Goal: Communication & Community: Answer question/provide support

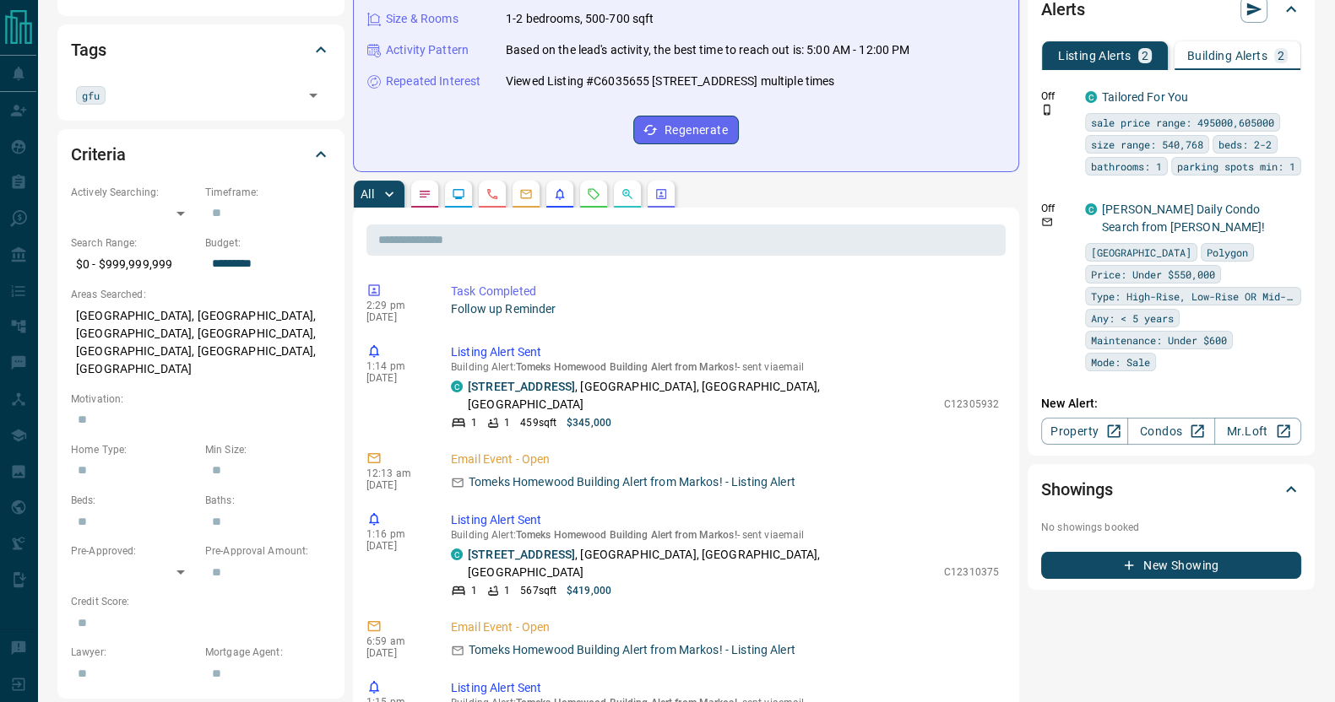
click at [1223, 50] on p "Building Alerts" at bounding box center [1227, 56] width 80 height 12
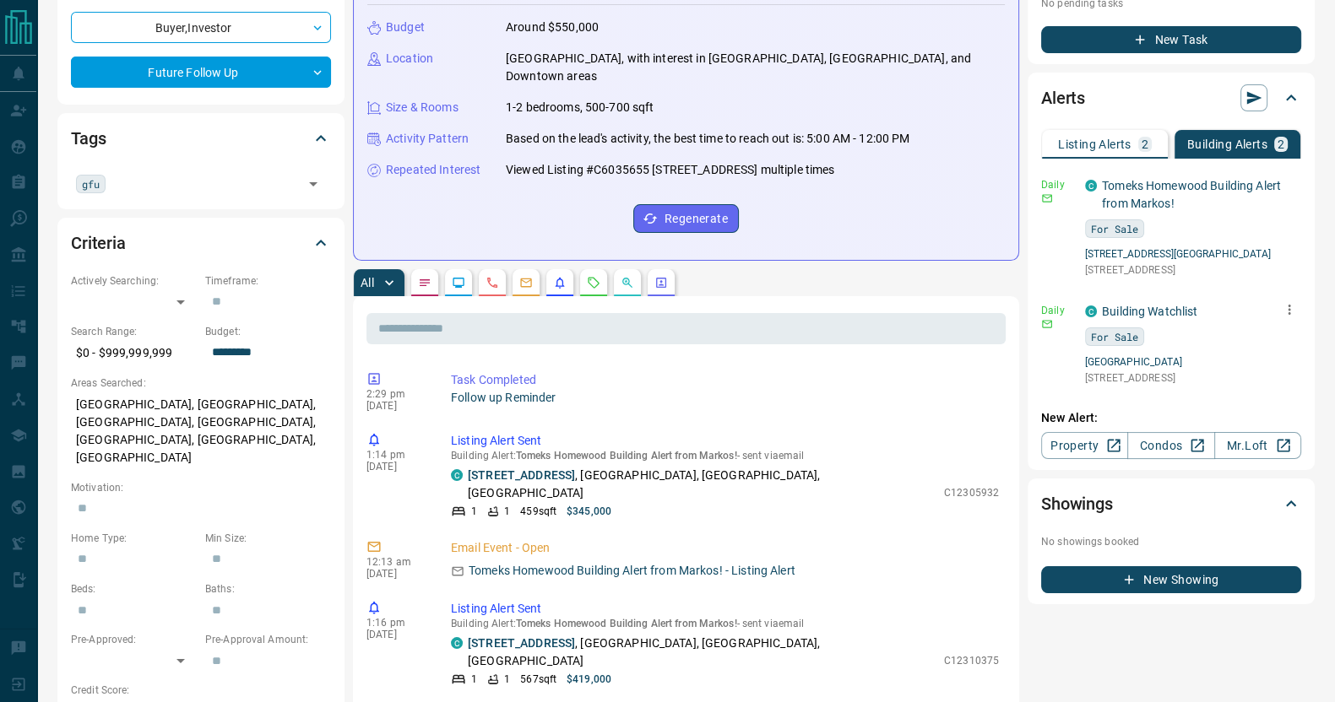
scroll to position [275, 0]
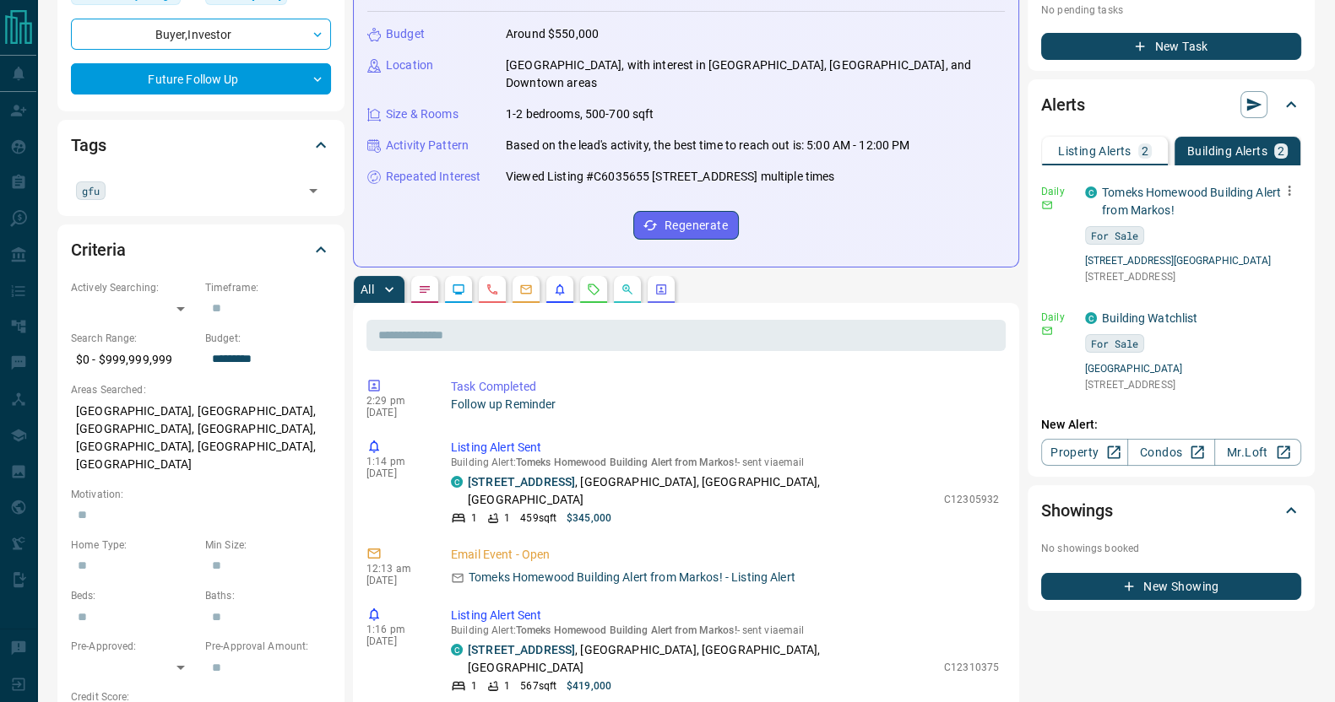
click at [1280, 188] on button "button" at bounding box center [1289, 191] width 24 height 24
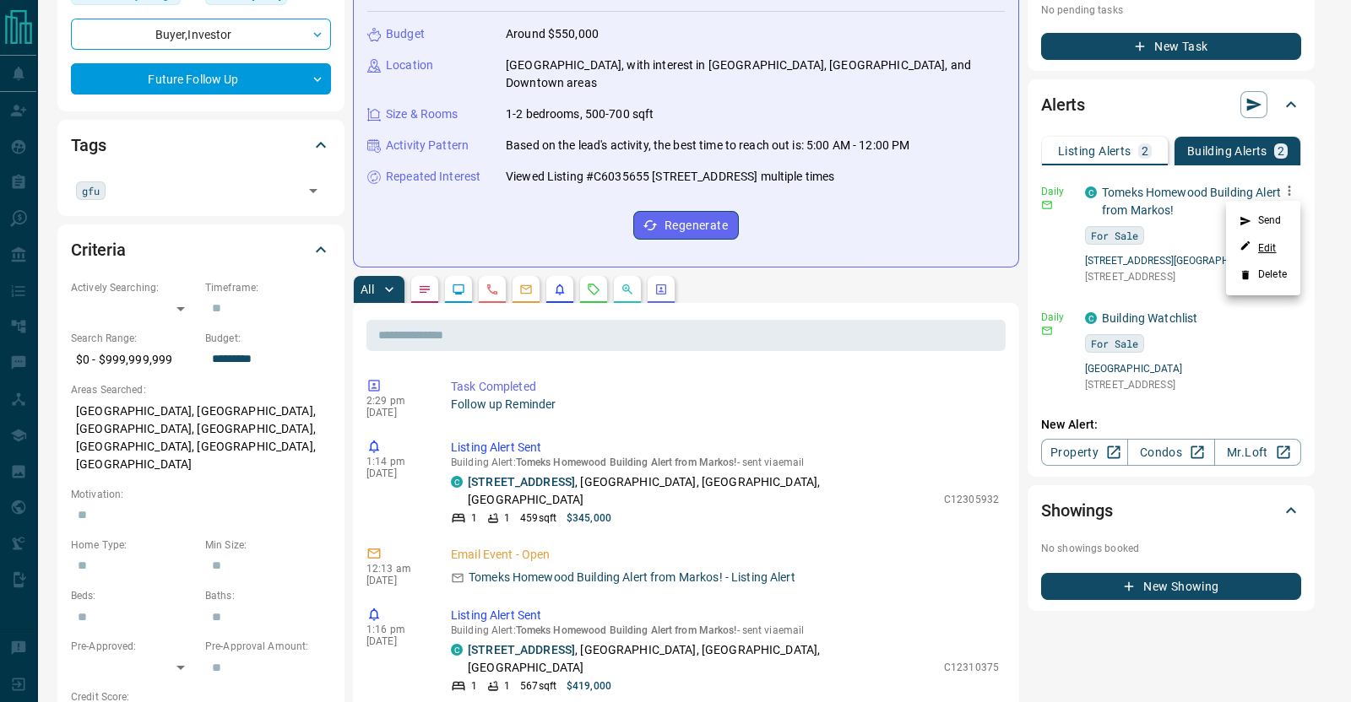
click at [1254, 246] on link "Edit" at bounding box center [1257, 248] width 37 height 16
click at [789, 201] on div at bounding box center [675, 351] width 1351 height 702
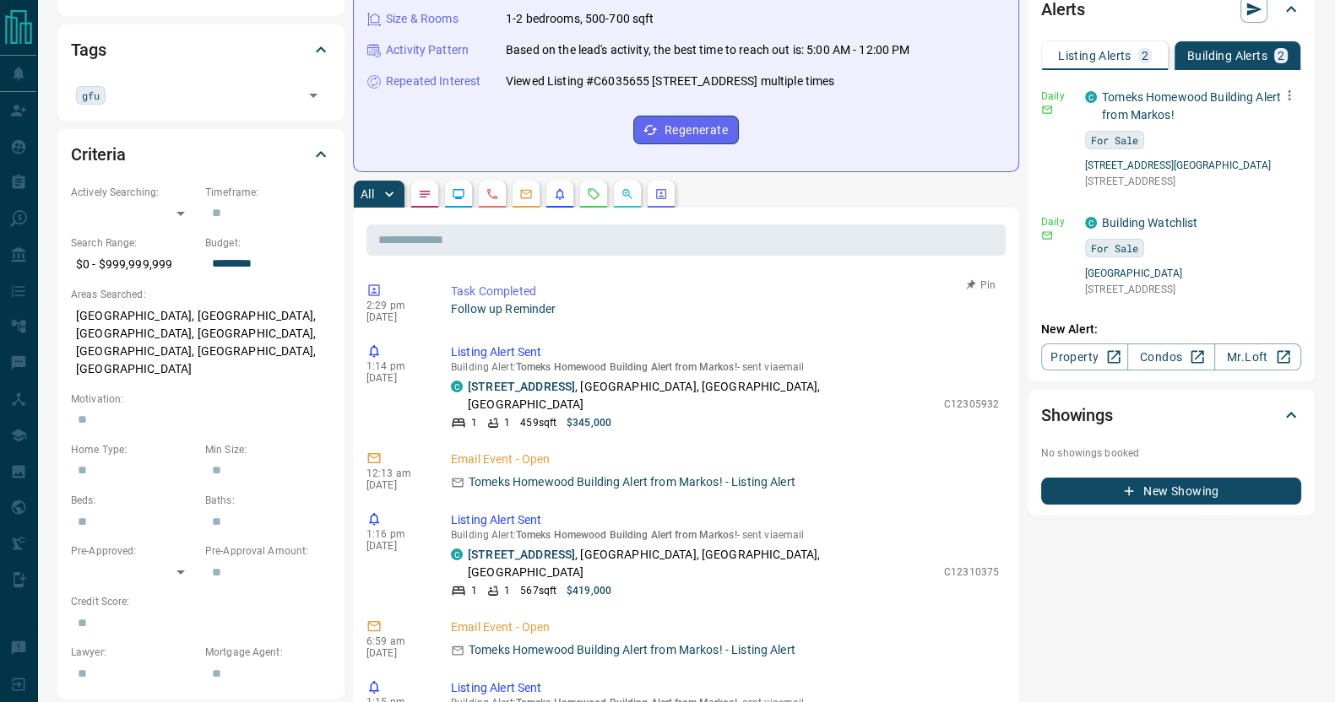
scroll to position [0, 0]
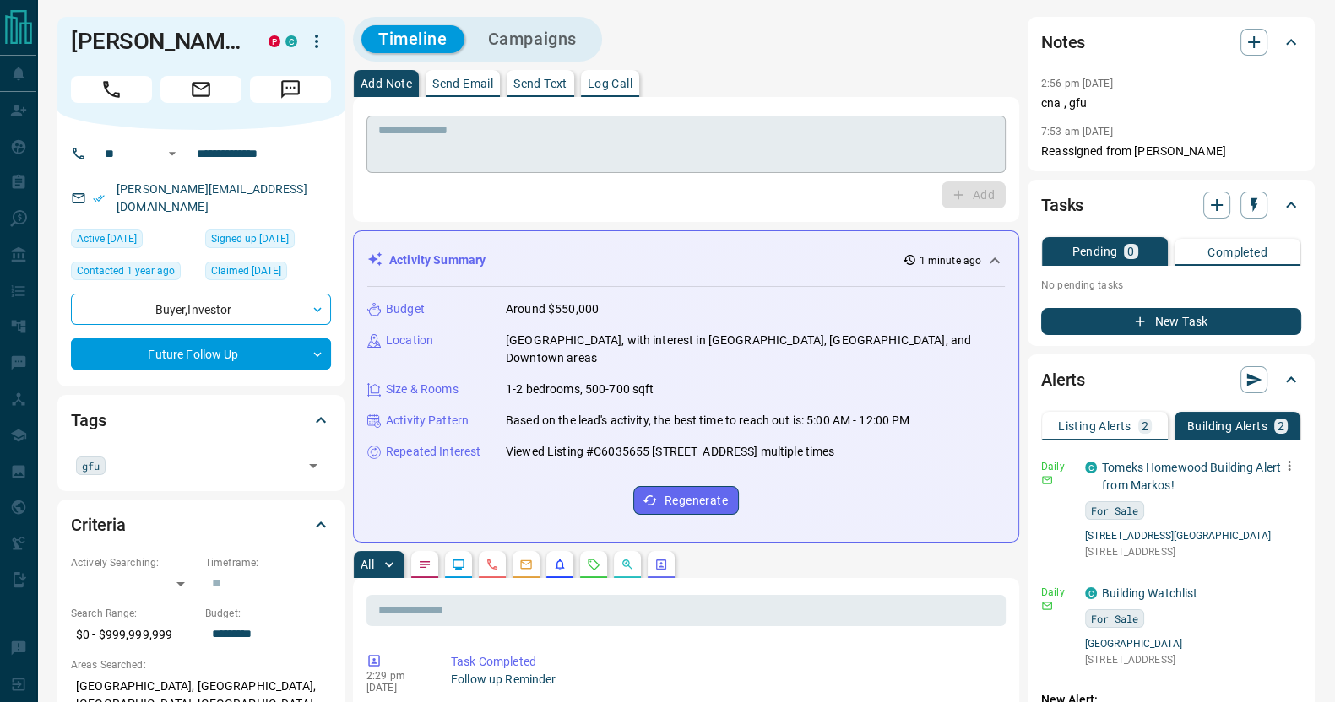
click at [460, 138] on textarea at bounding box center [686, 144] width 616 height 43
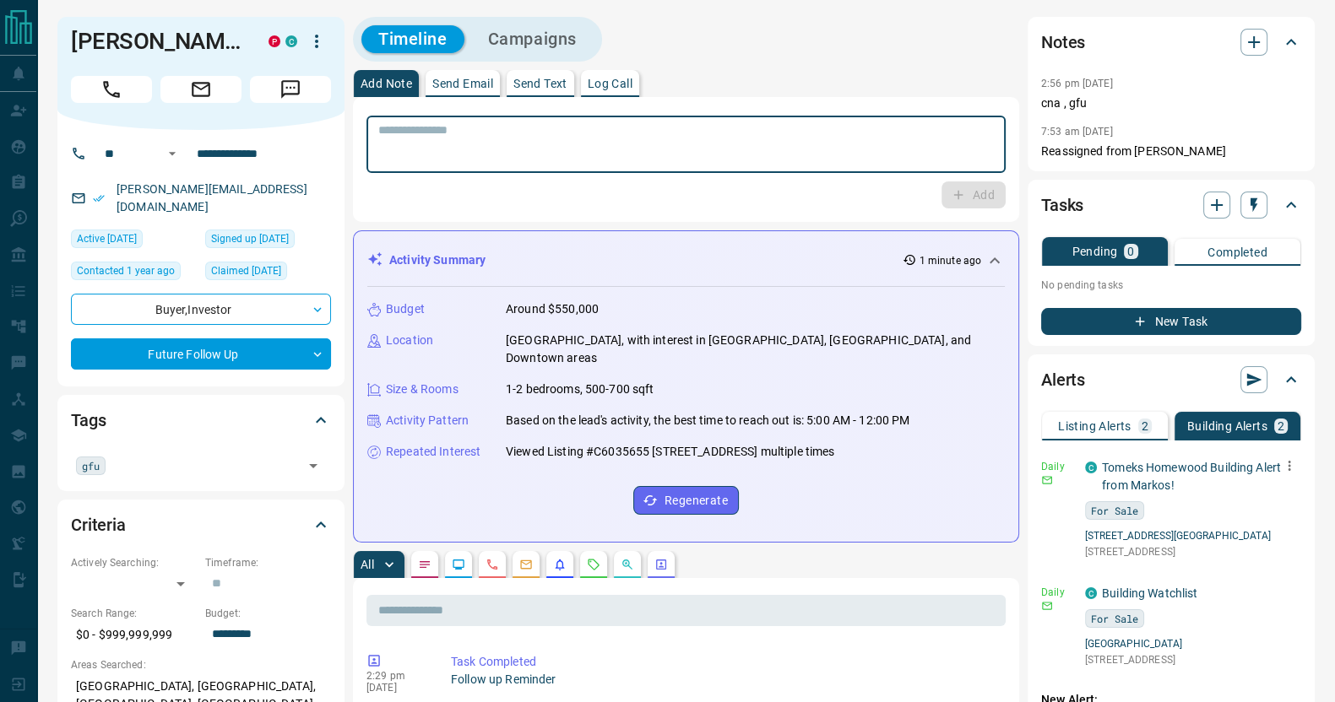
click at [468, 95] on button "Send Email" at bounding box center [463, 83] width 74 height 27
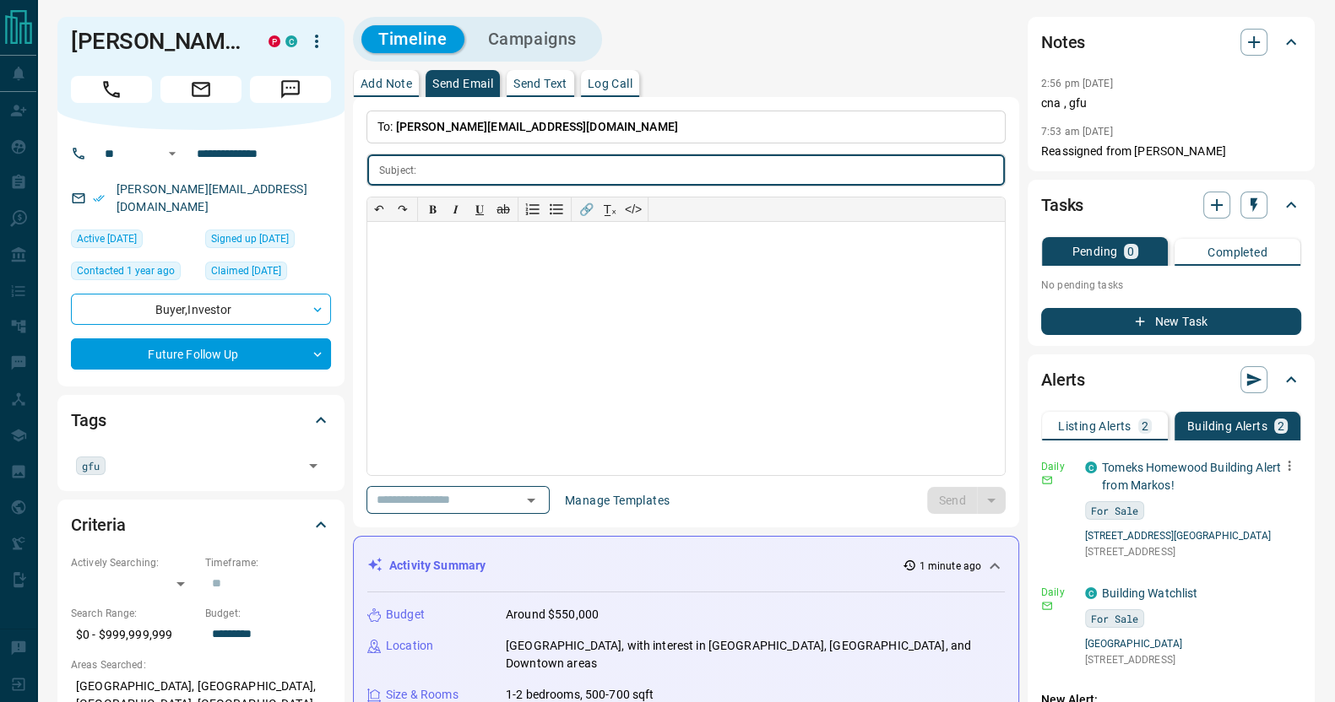
click at [435, 514] on div "**********" at bounding box center [686, 312] width 666 height 431
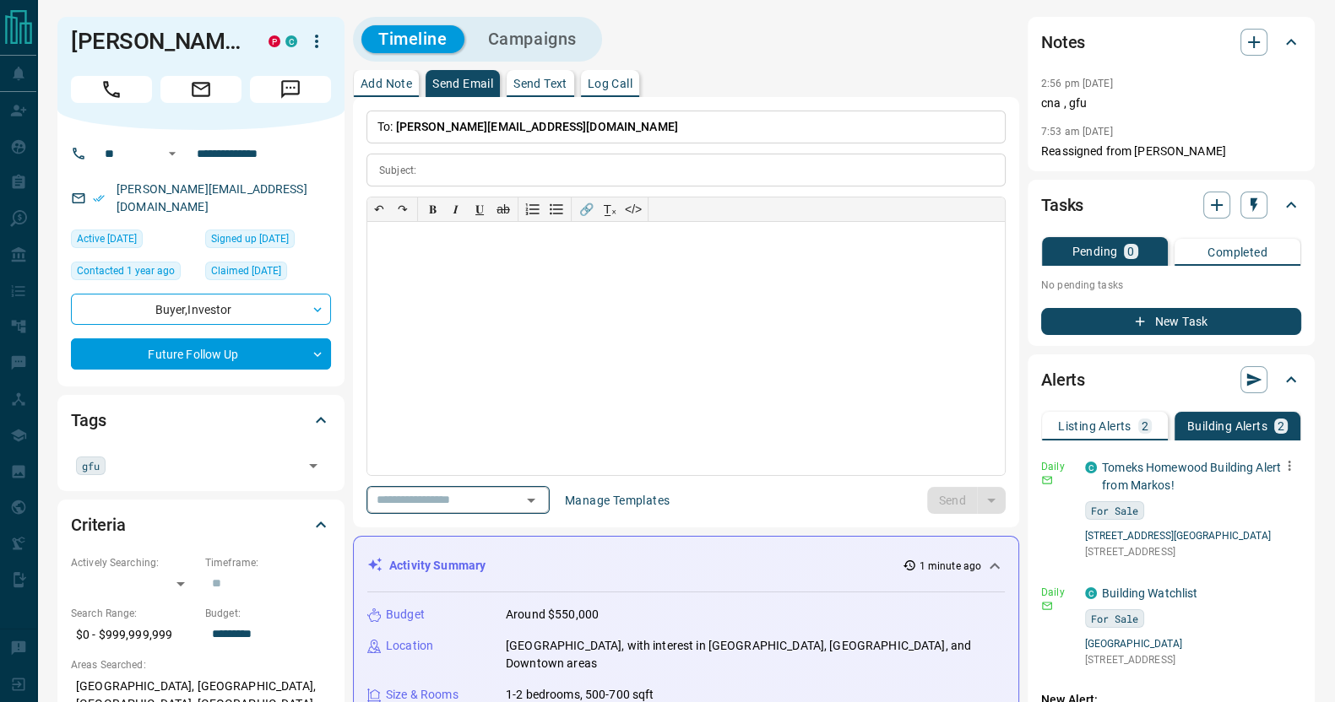
click at [442, 499] on input "text" at bounding box center [434, 500] width 128 height 21
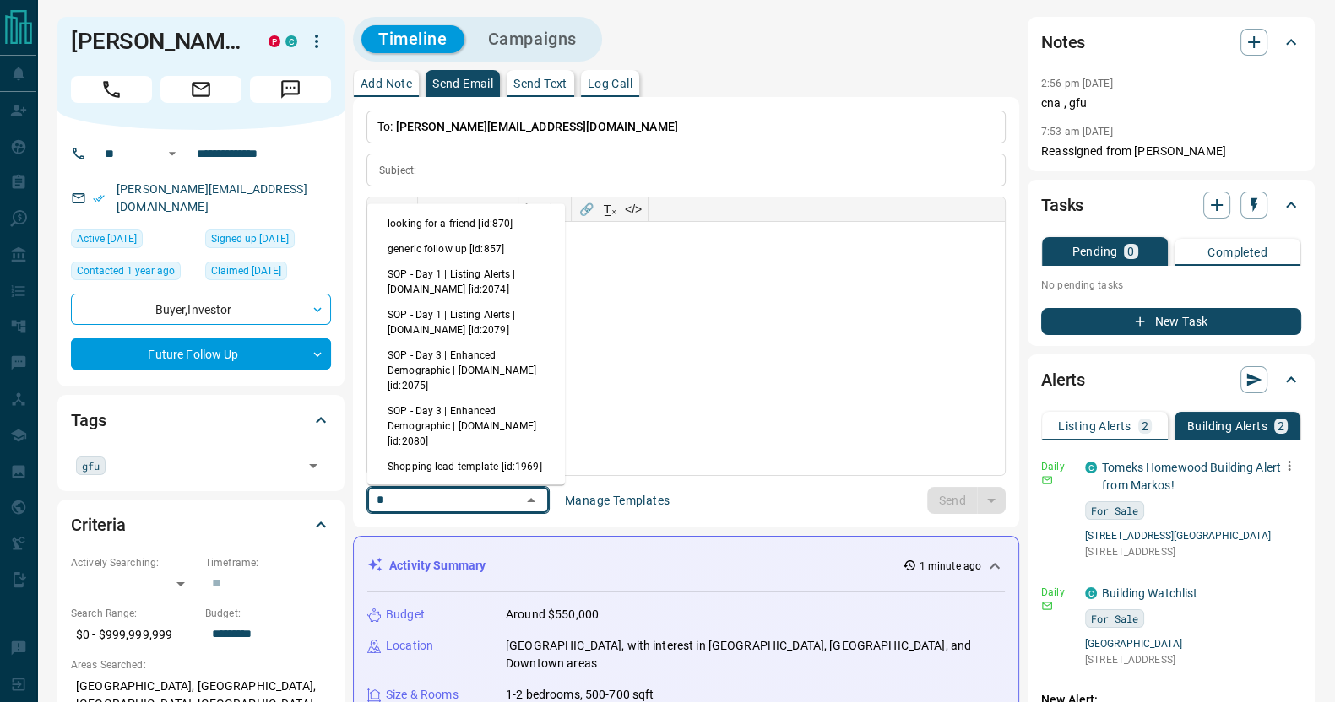
click at [467, 239] on li "generic follow up [id:857]" at bounding box center [466, 248] width 198 height 25
type input "*"
type input "**********"
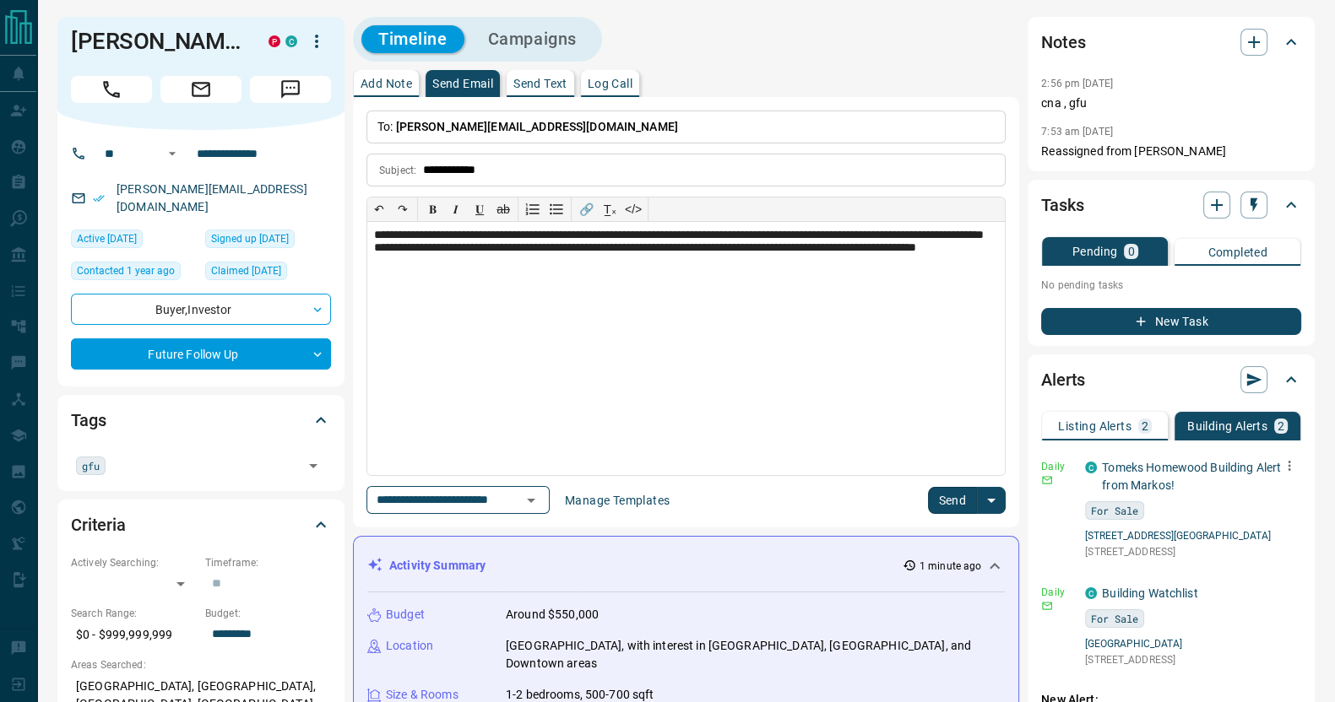
click at [949, 487] on button "Send" at bounding box center [953, 500] width 50 height 27
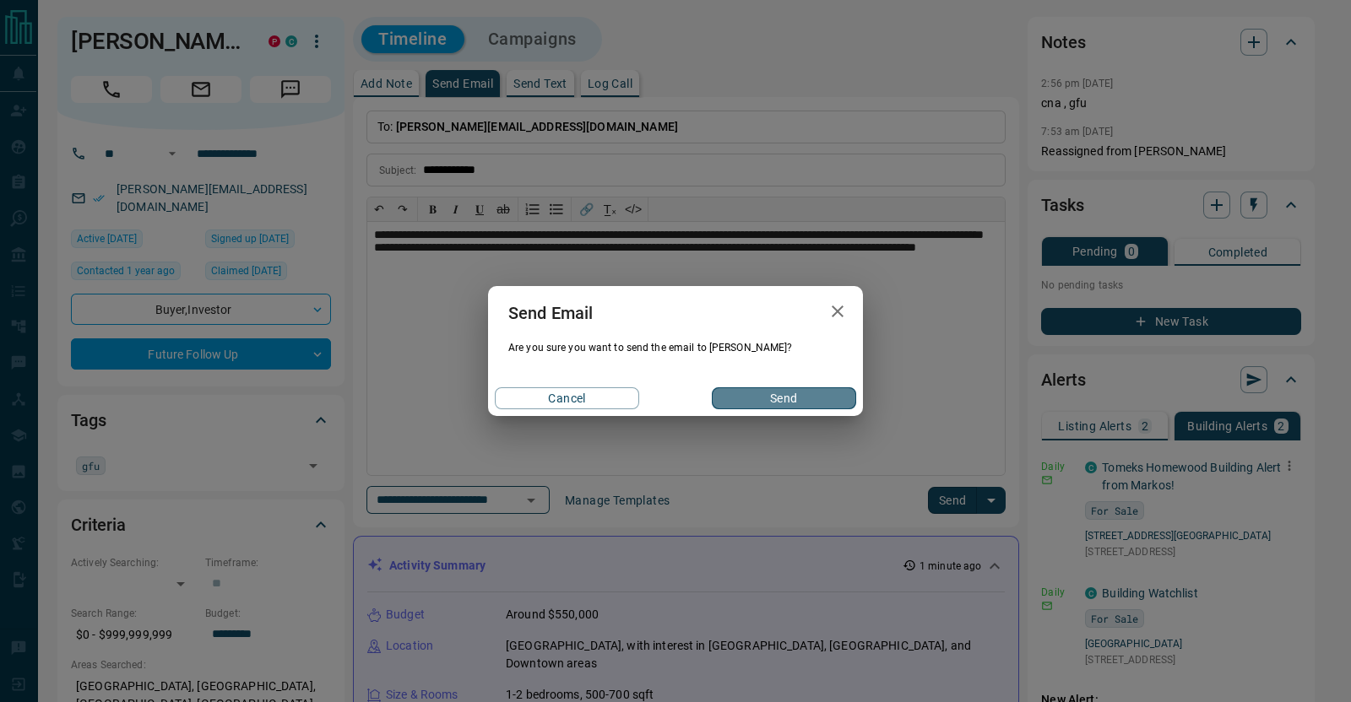
click at [749, 394] on button "Send" at bounding box center [784, 399] width 144 height 22
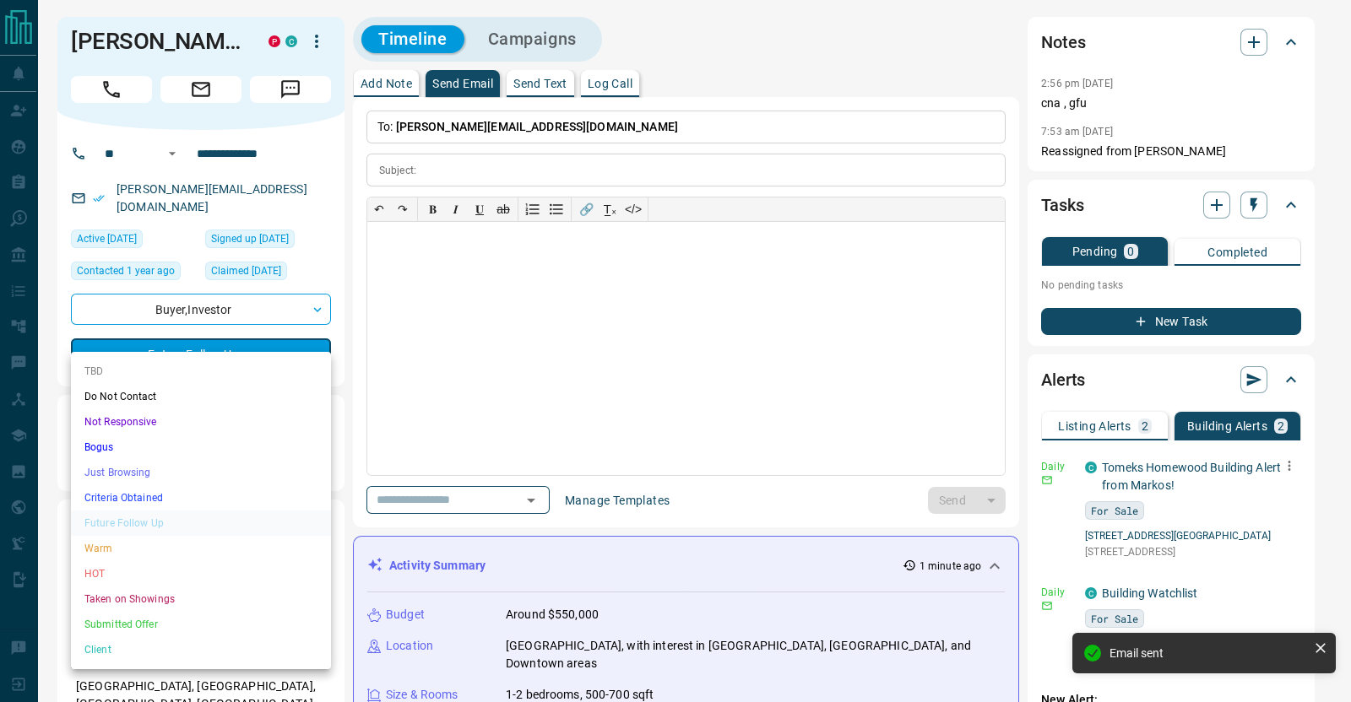
click at [155, 463] on li "Just Browsing" at bounding box center [201, 472] width 260 height 25
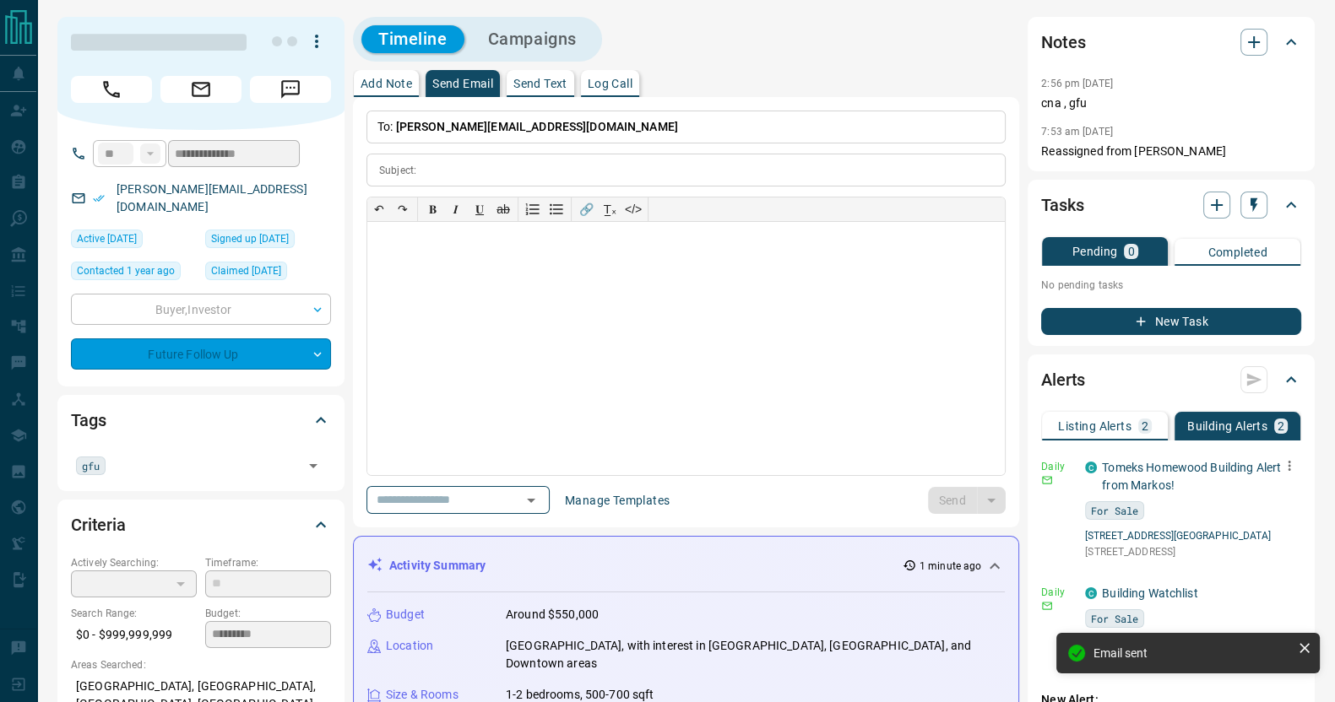
click at [1268, 32] on div "Notes" at bounding box center [1161, 42] width 240 height 27
type input "*"
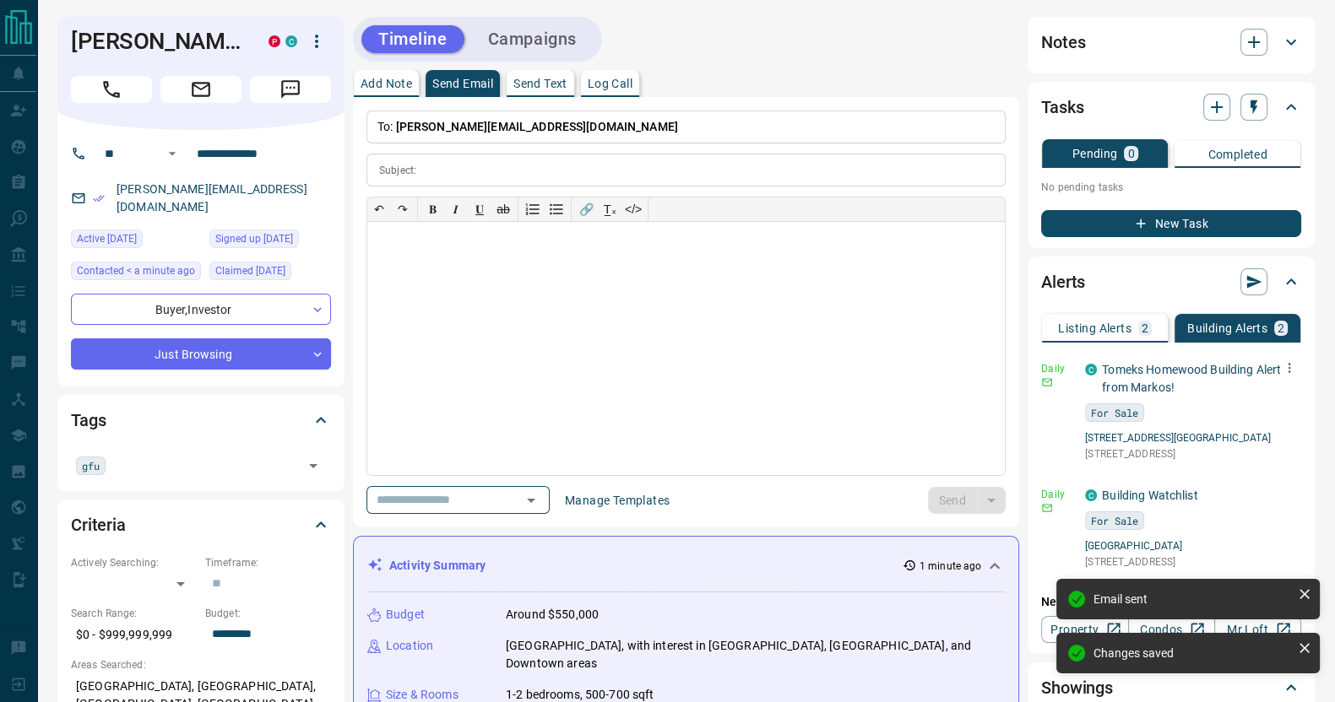
click at [404, 88] on p "Add Note" at bounding box center [387, 84] width 52 height 12
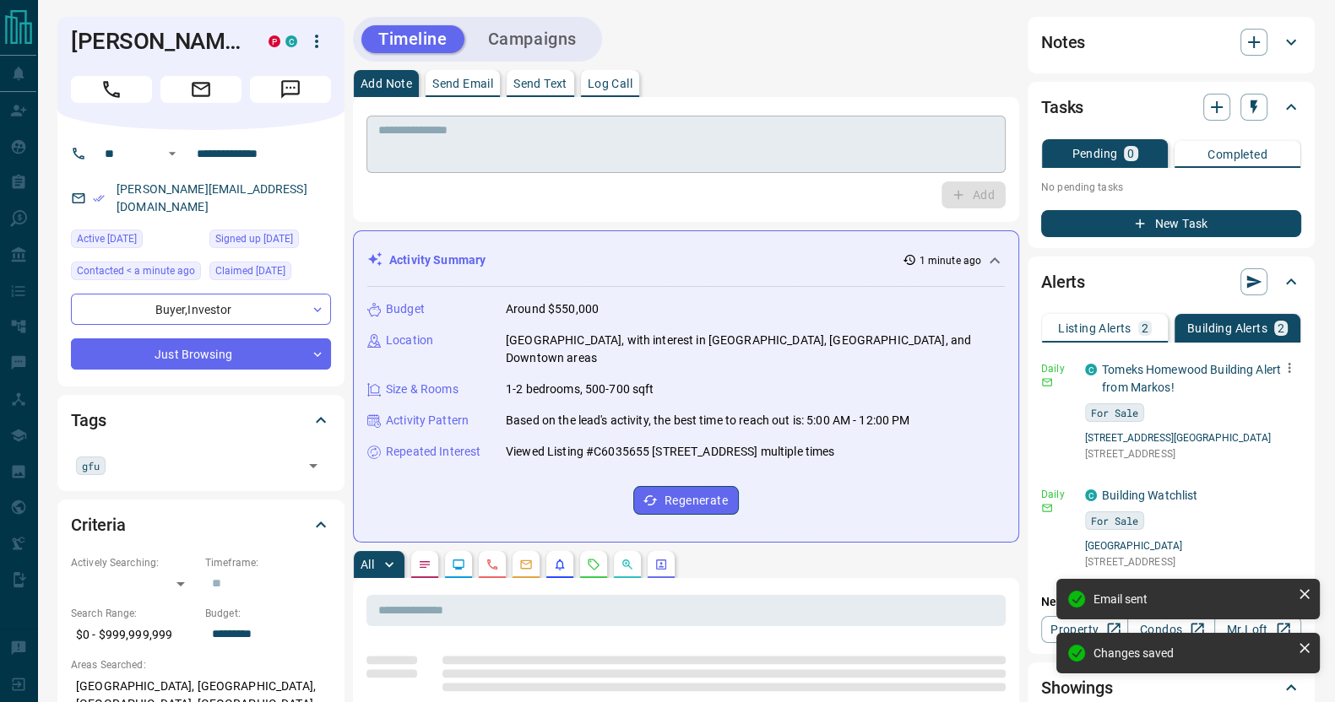
click at [467, 152] on textarea at bounding box center [686, 144] width 616 height 43
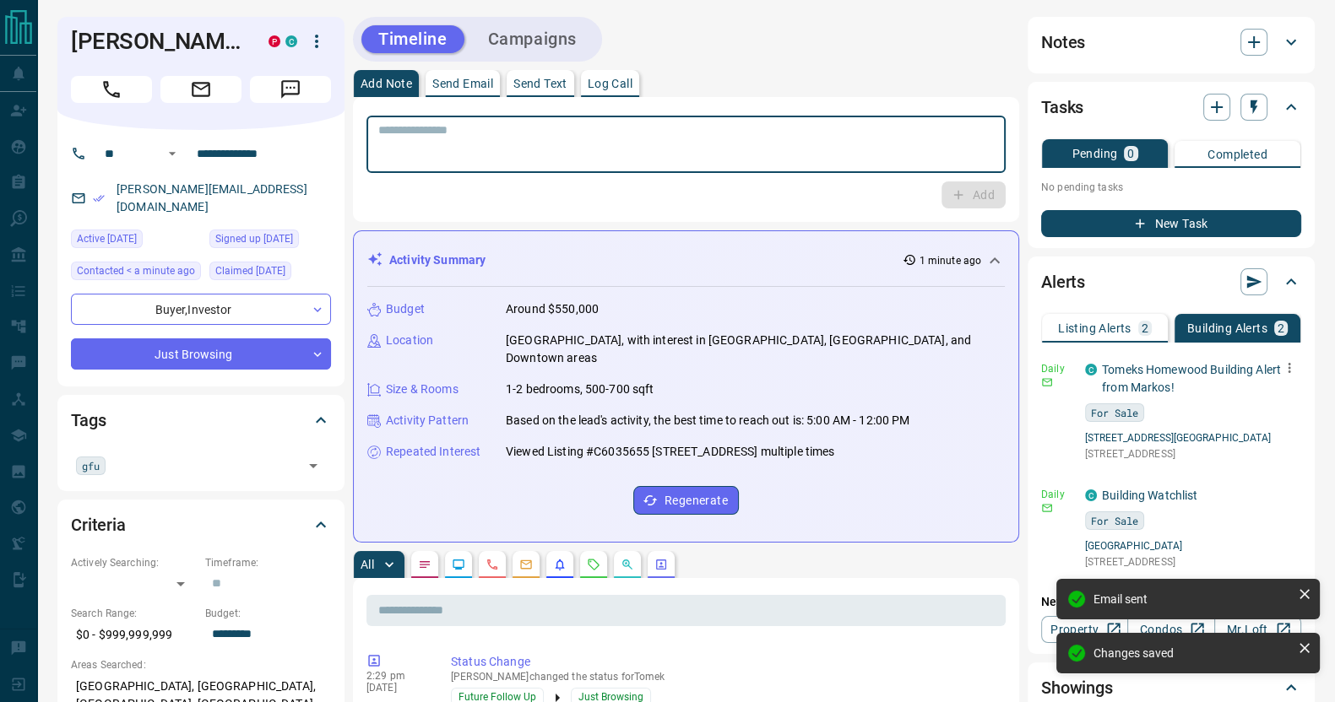
paste textarea "***"
type textarea "*** *"
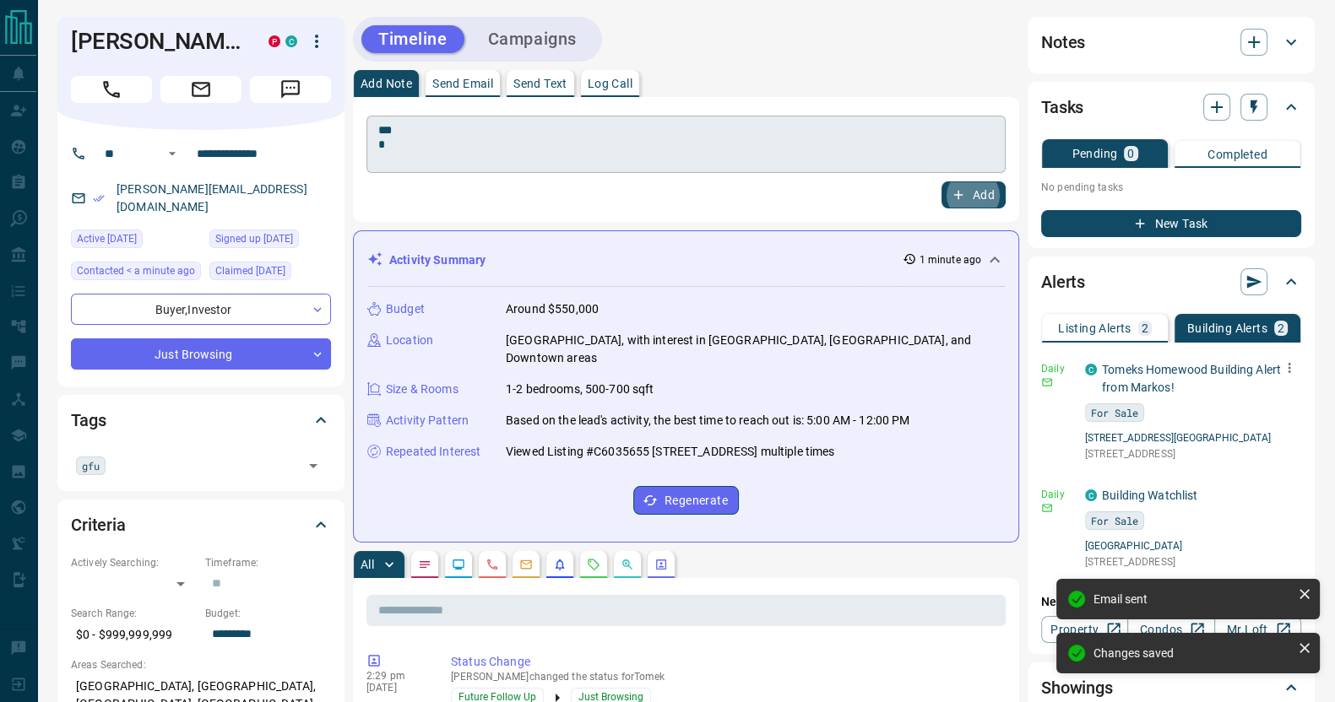
click at [941, 182] on button "Add" at bounding box center [973, 195] width 64 height 27
